Goal: Task Accomplishment & Management: Use online tool/utility

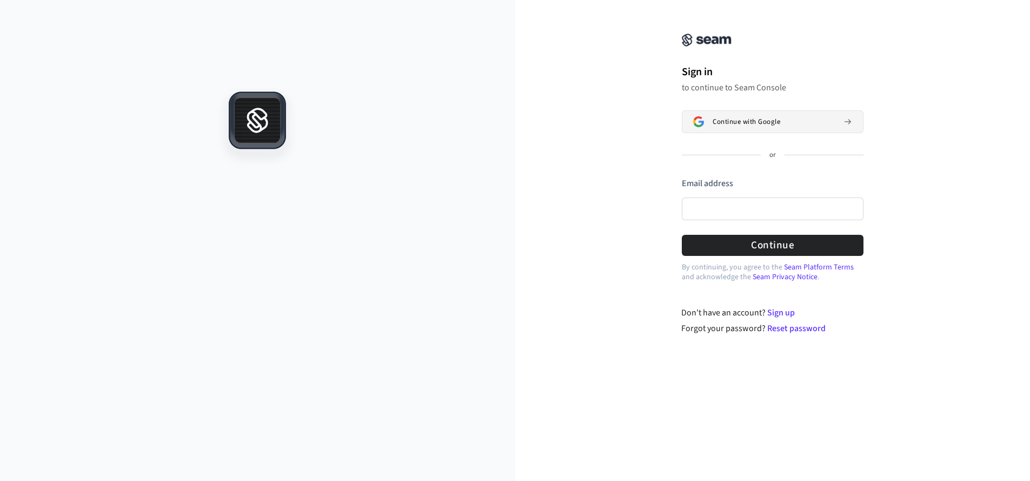
click at [755, 114] on button "Continue with Google" at bounding box center [773, 121] width 182 height 23
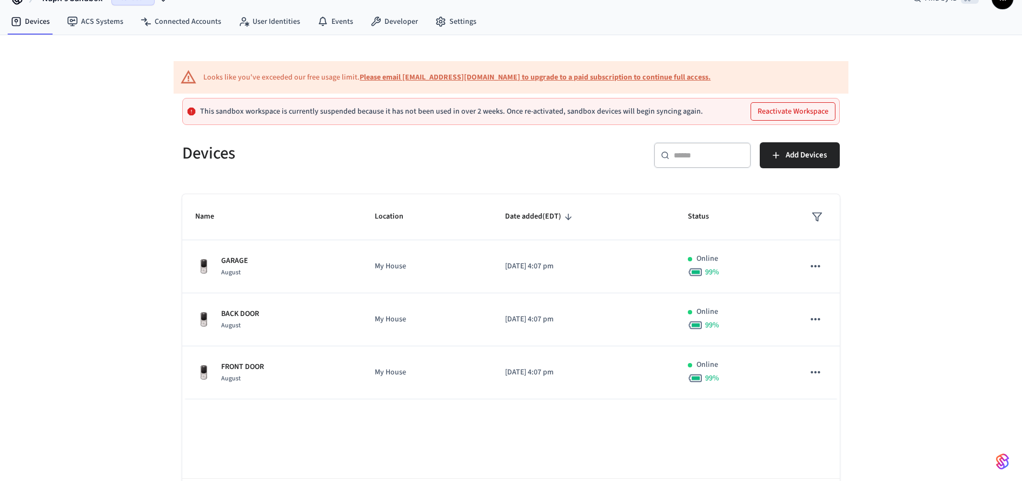
scroll to position [2, 0]
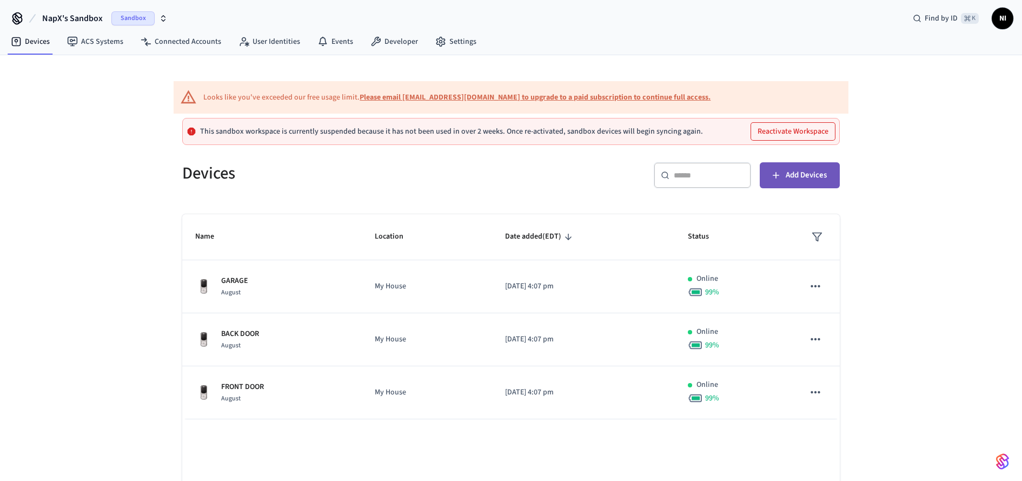
click at [799, 169] on span "Add Devices" at bounding box center [806, 175] width 41 height 14
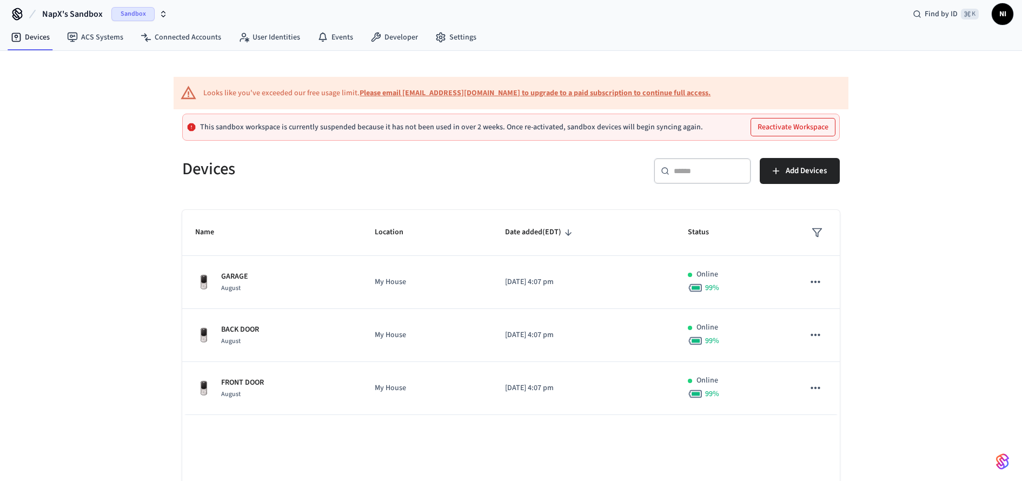
scroll to position [0, 0]
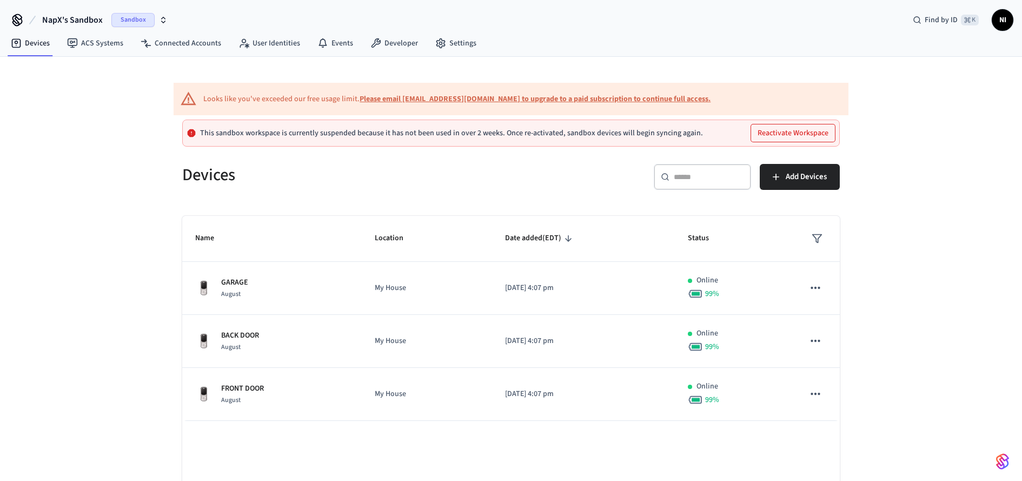
click at [94, 18] on span "NapX's Sandbox" at bounding box center [72, 20] width 61 height 13
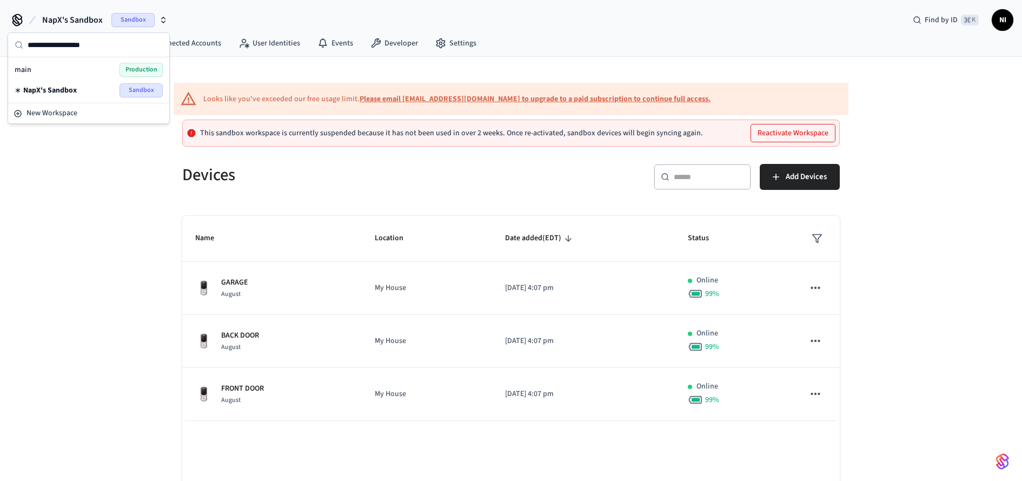
click at [73, 71] on div "main Production" at bounding box center [89, 70] width 148 height 14
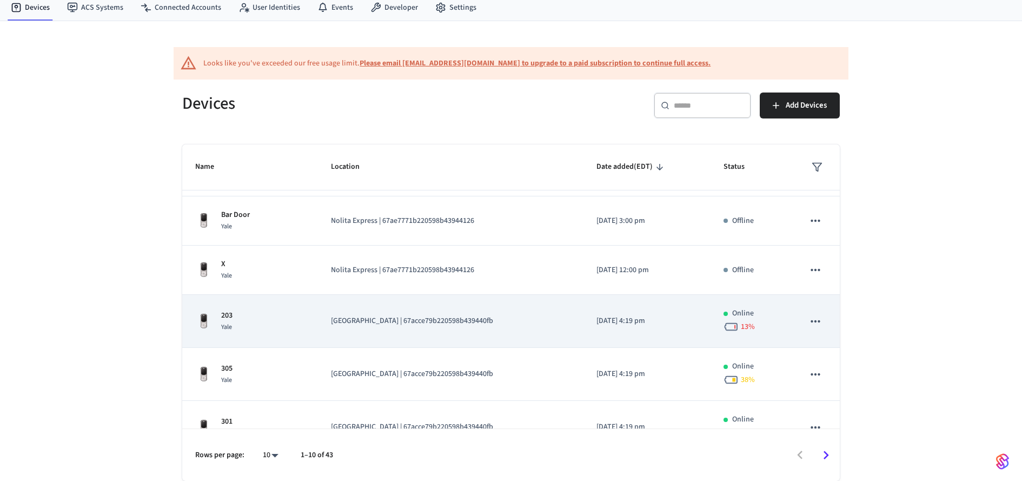
scroll to position [162, 0]
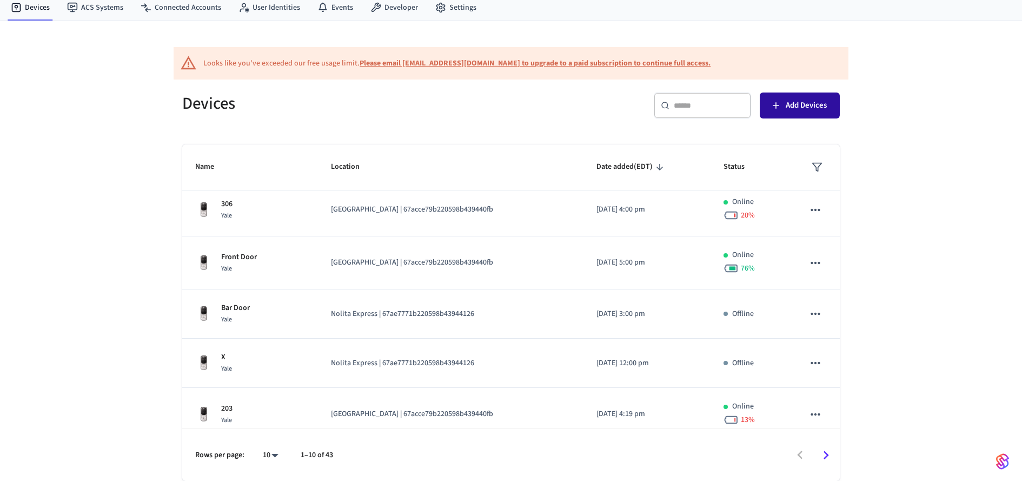
click at [789, 100] on span "Add Devices" at bounding box center [806, 105] width 41 height 14
